Goal: Check status: Check status

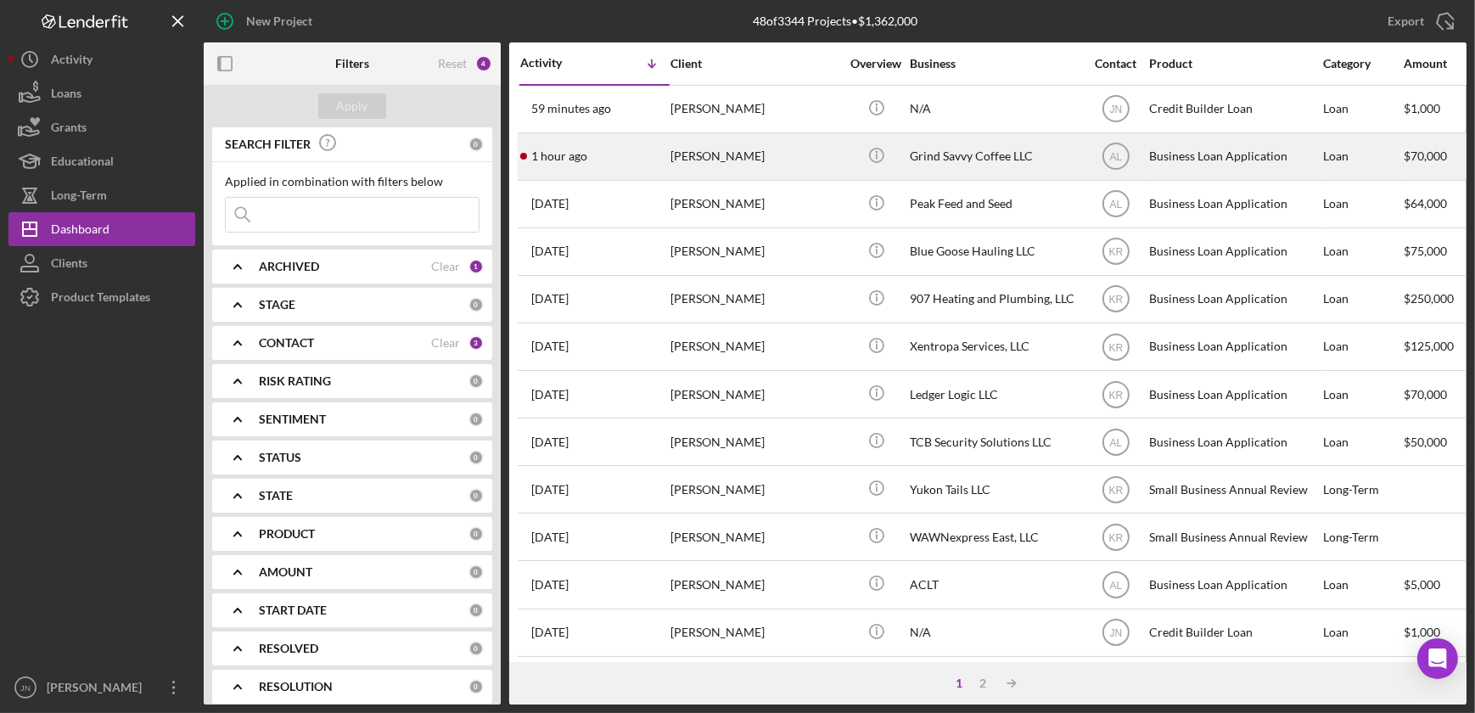
click at [734, 154] on div "[PERSON_NAME]" at bounding box center [755, 156] width 170 height 45
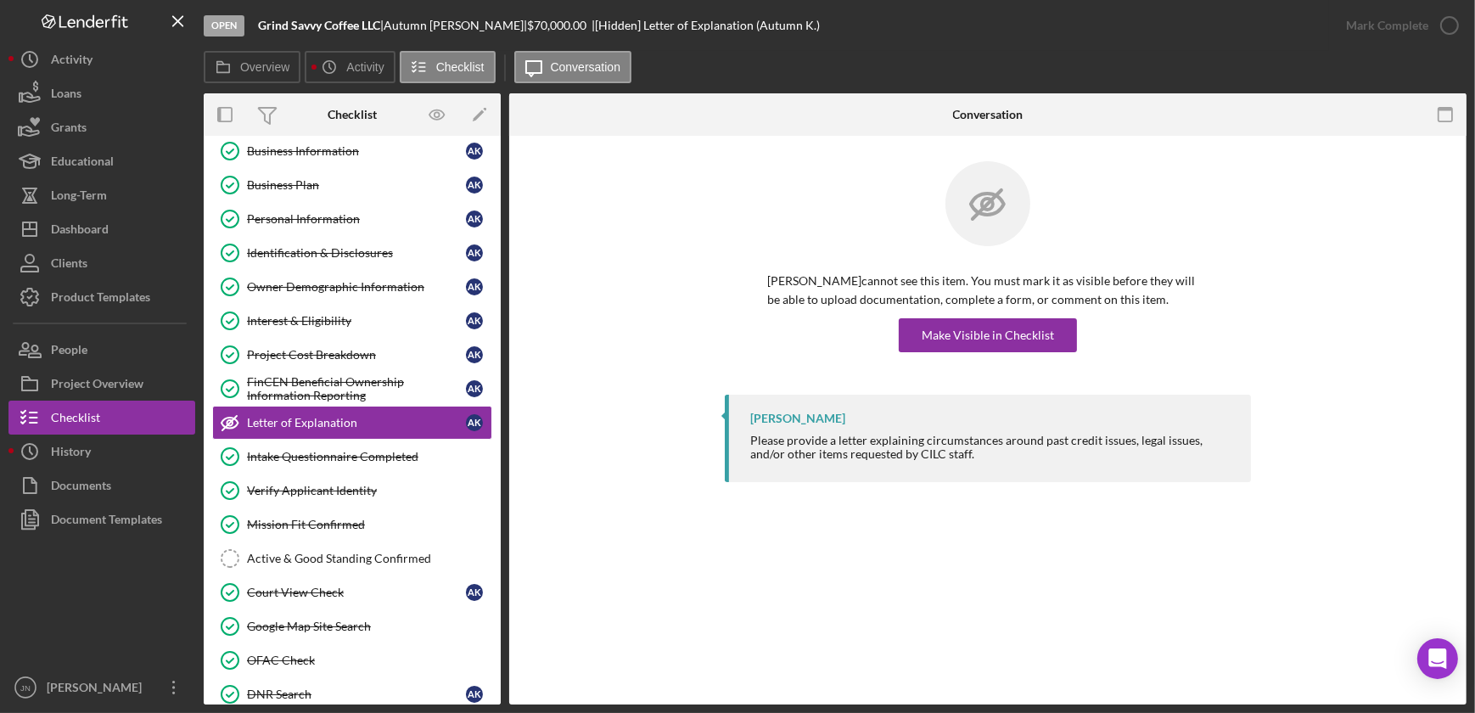
scroll to position [46, 0]
click at [296, 243] on link "Identification & Disclosures Identification & Disclosures A K" at bounding box center [352, 252] width 280 height 34
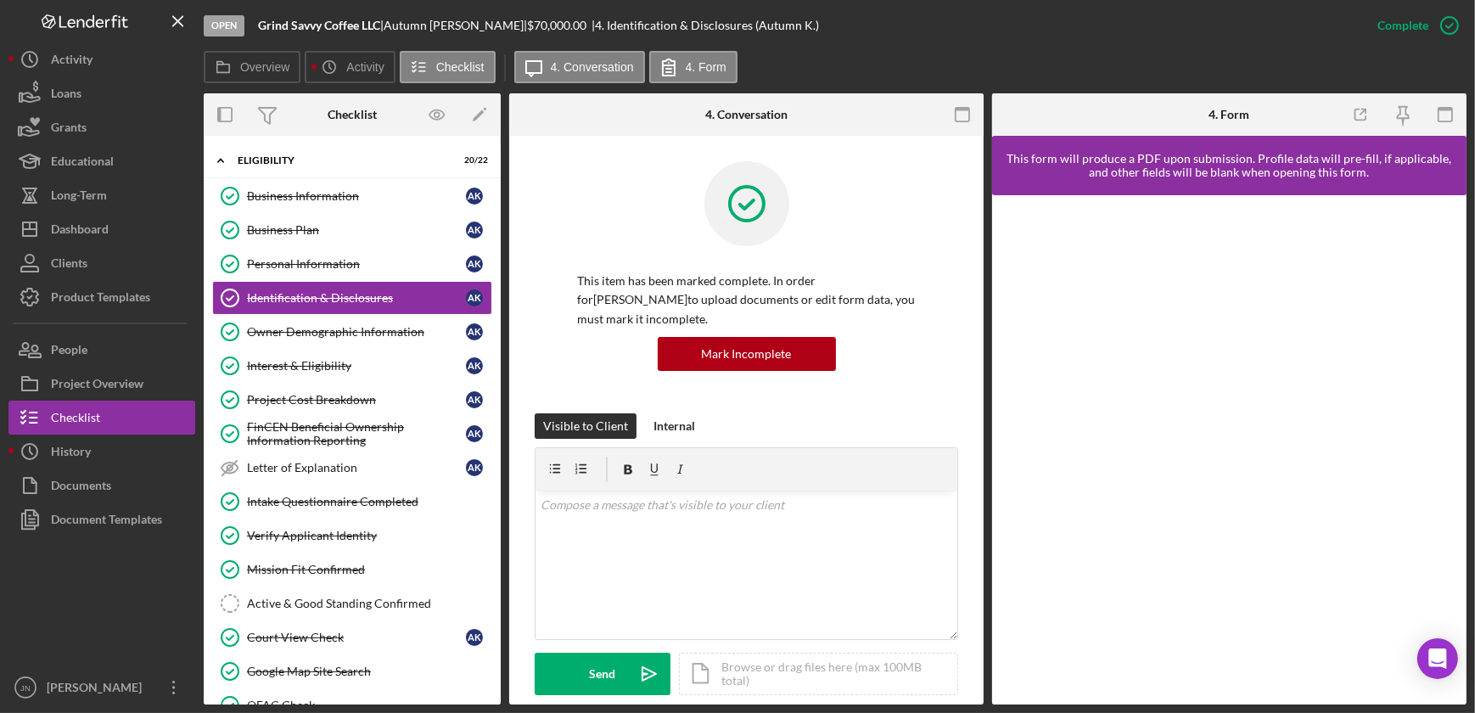
scroll to position [74, 0]
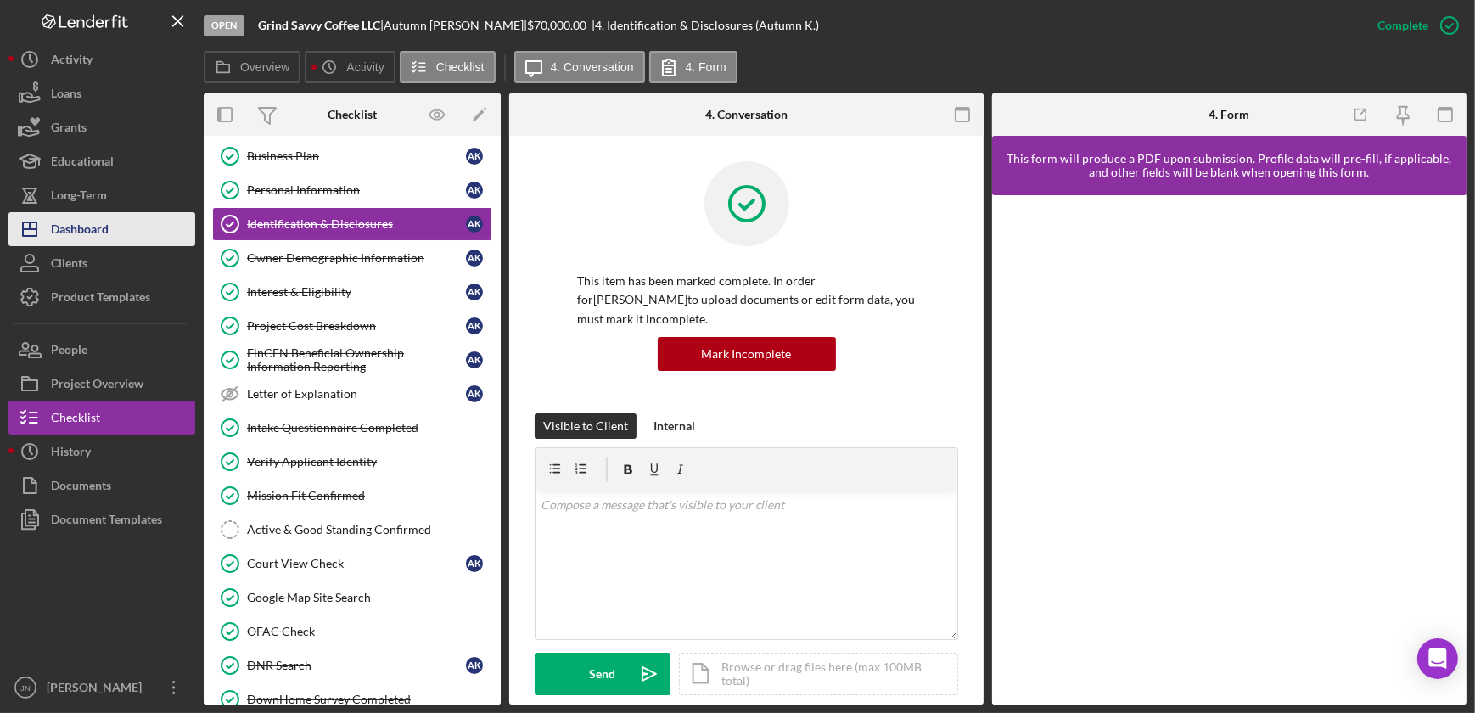
click at [119, 231] on button "Icon/Dashboard Dashboard" at bounding box center [101, 229] width 187 height 34
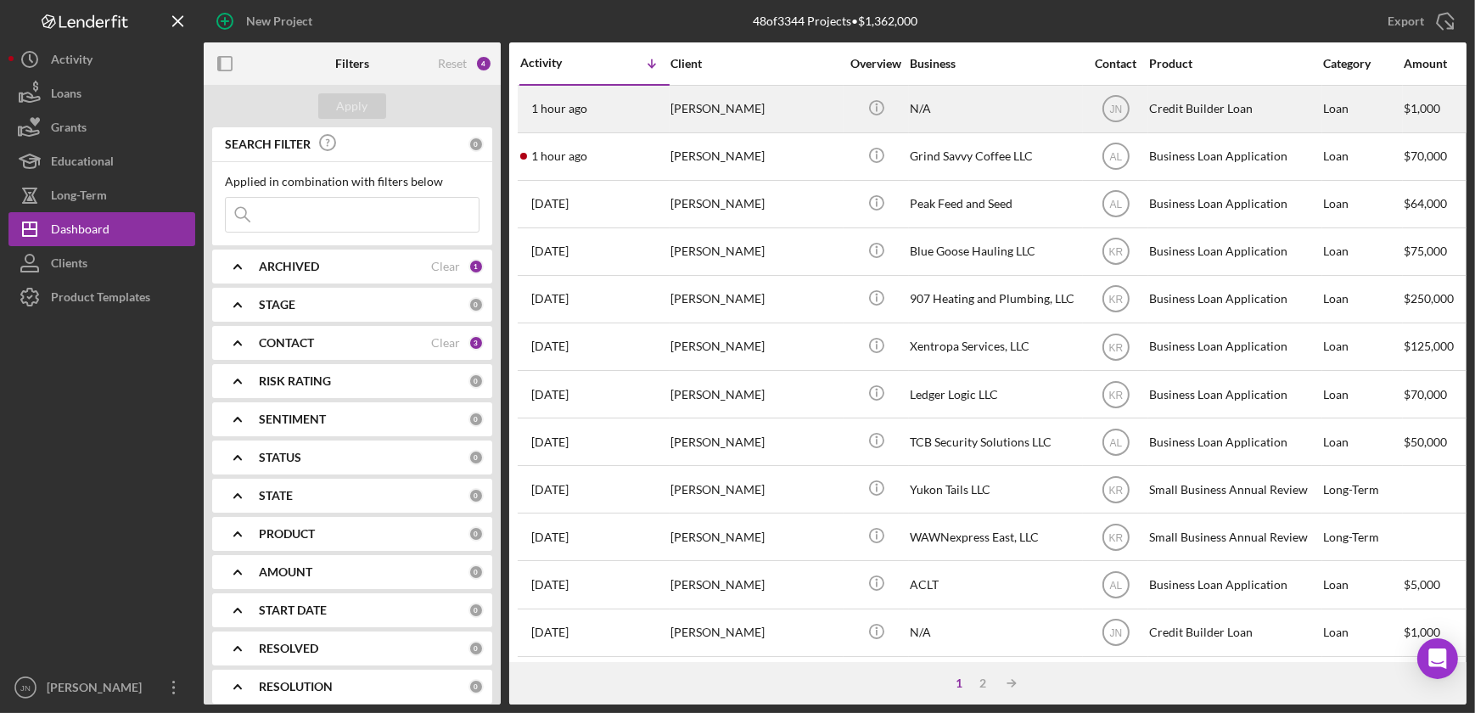
click at [562, 109] on time "1 hour ago" at bounding box center [559, 109] width 56 height 14
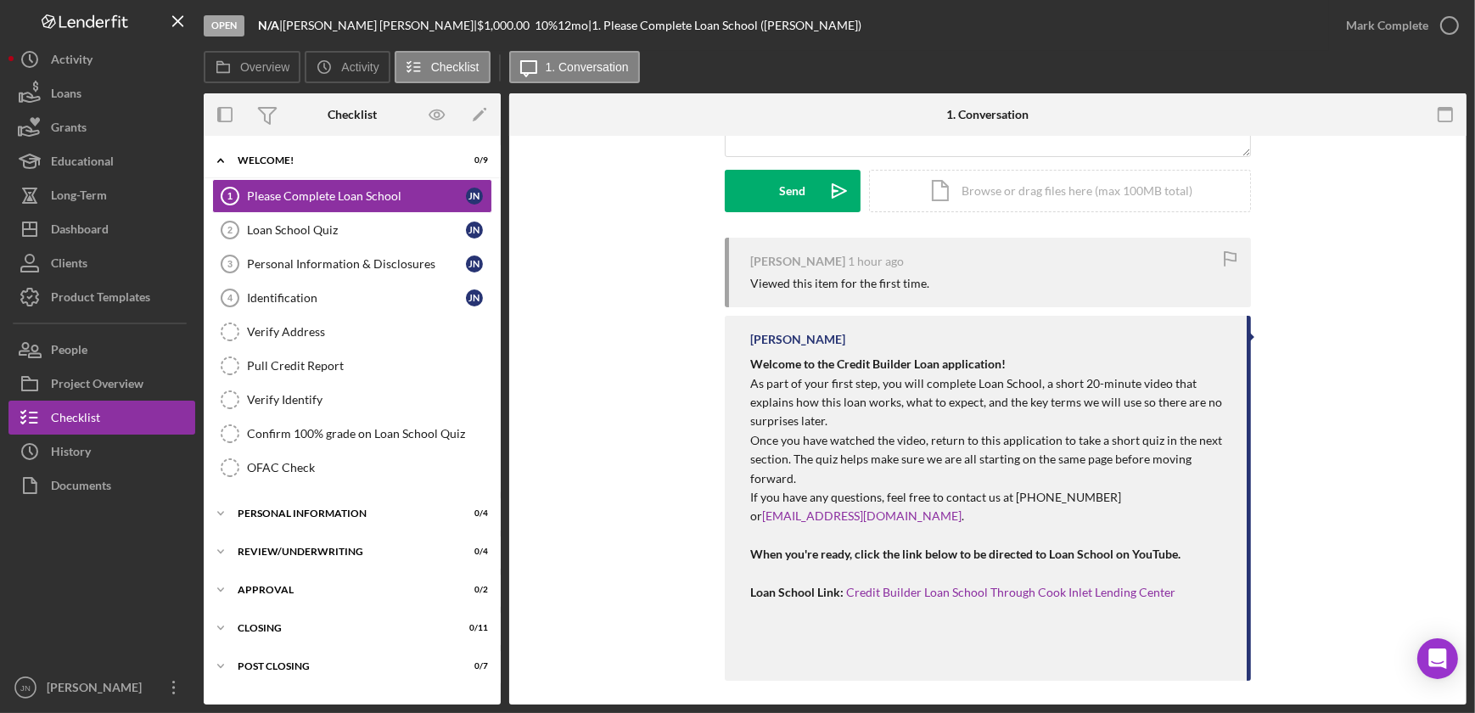
scroll to position [240, 0]
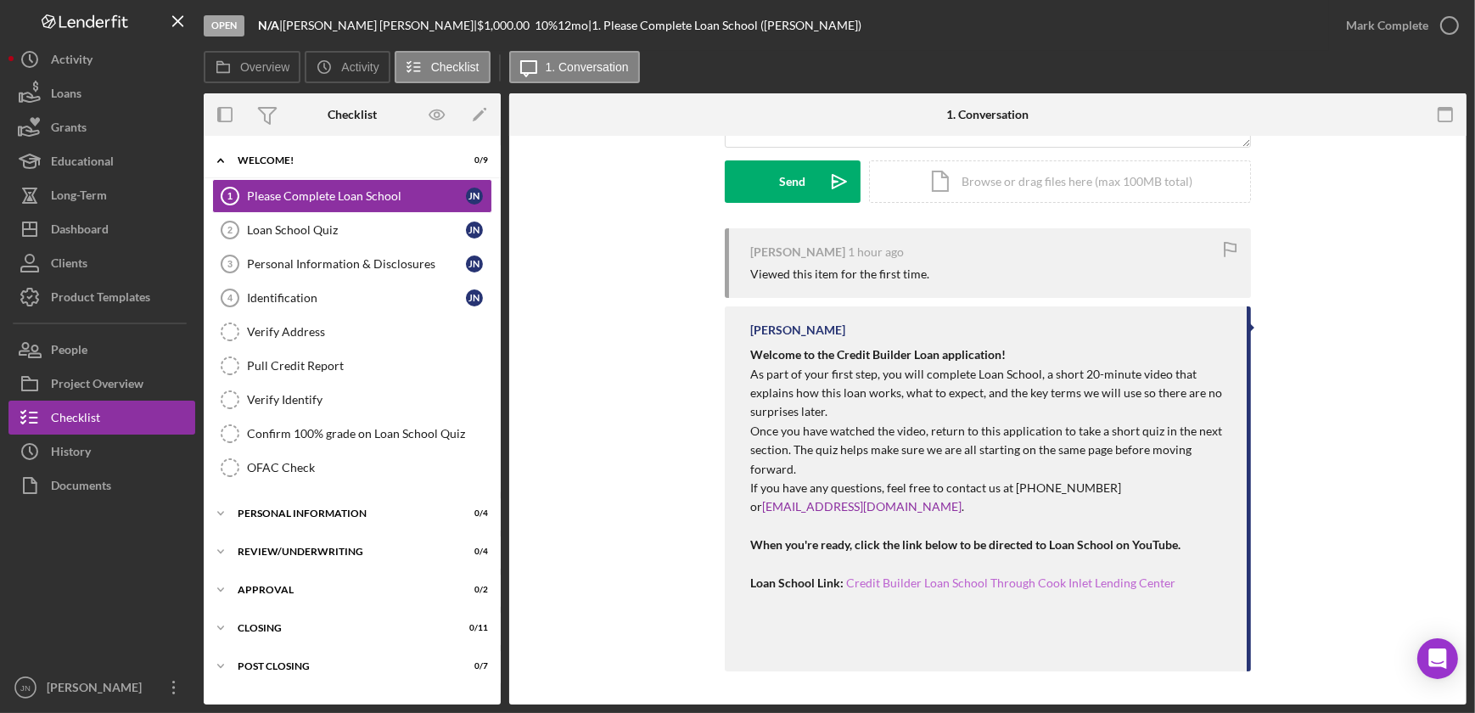
click at [944, 584] on link "Credit Builder Loan School Through Cook Inlet Lending Center" at bounding box center [1010, 582] width 329 height 14
